Goal: Transaction & Acquisition: Purchase product/service

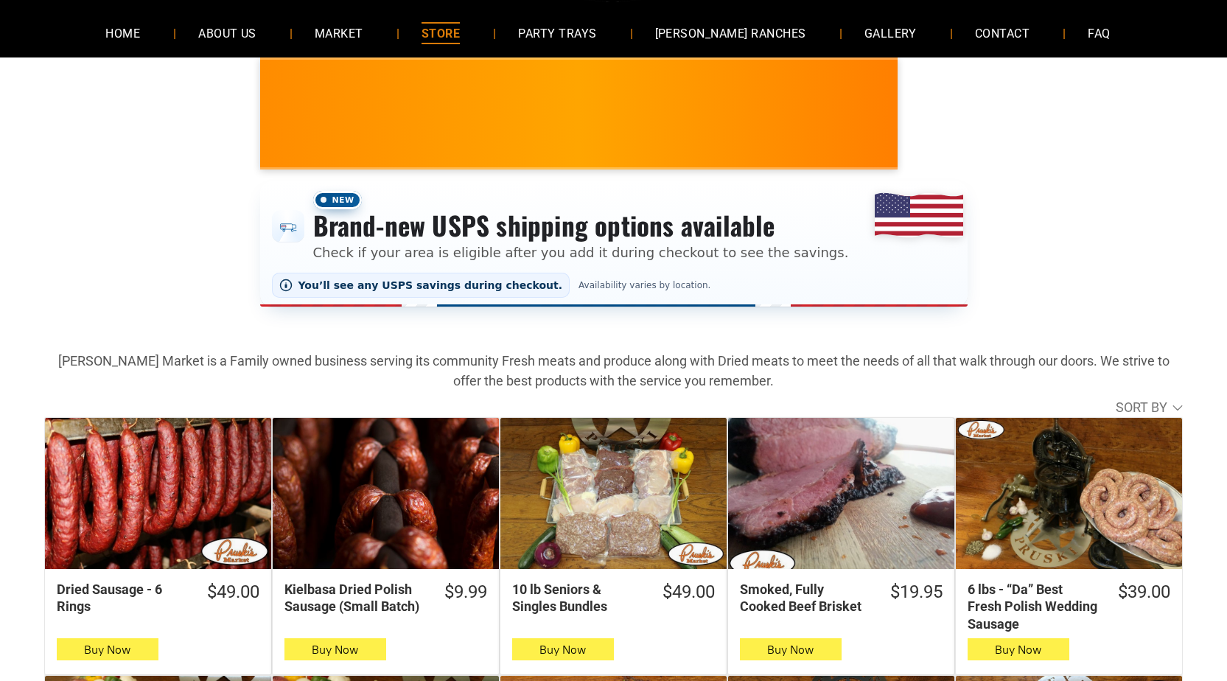
scroll to position [147, 0]
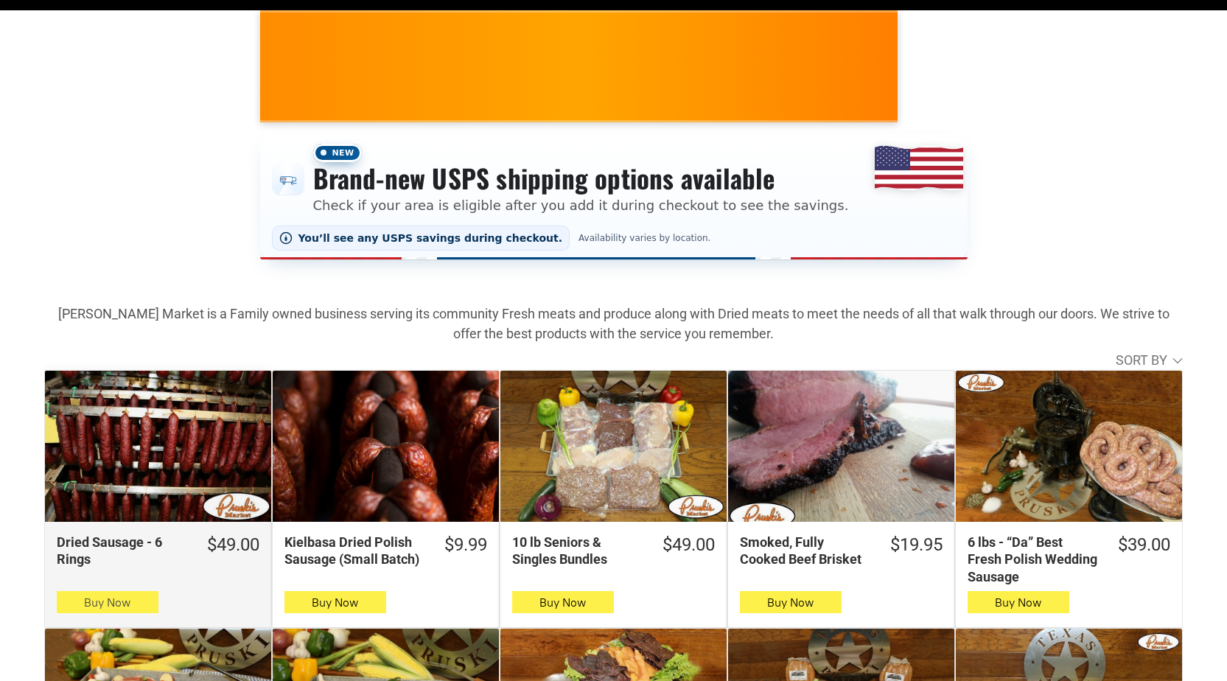
click at [153, 609] on button "Buy Now" at bounding box center [108, 602] width 102 height 22
click at [152, 601] on button "Buy Now" at bounding box center [108, 602] width 102 height 22
click at [144, 607] on button "Buy Now" at bounding box center [108, 602] width 102 height 22
